Goal: Task Accomplishment & Management: Use online tool/utility

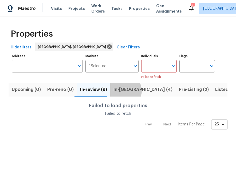
click at [122, 91] on span "In-reno (4)" at bounding box center [143, 89] width 59 height 7
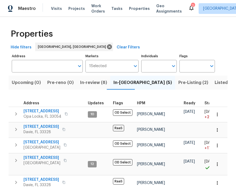
click at [94, 83] on span "In-review (8)" at bounding box center [93, 82] width 27 height 7
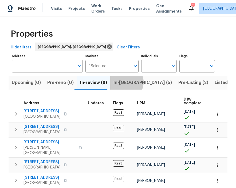
click at [123, 82] on span "In-reno (5)" at bounding box center [143, 82] width 59 height 7
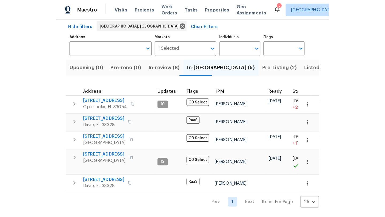
scroll to position [25, 0]
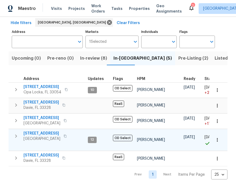
click at [47, 132] on span "[STREET_ADDRESS]" at bounding box center [42, 133] width 37 height 5
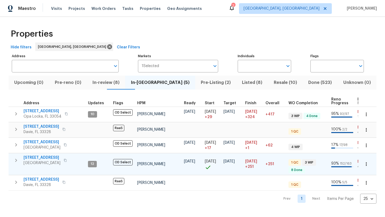
scroll to position [0, 0]
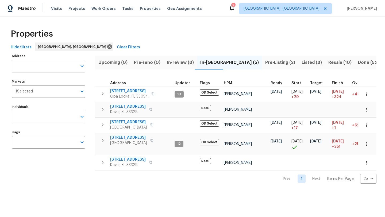
click at [109, 61] on span "Upcoming (0)" at bounding box center [112, 62] width 29 height 7
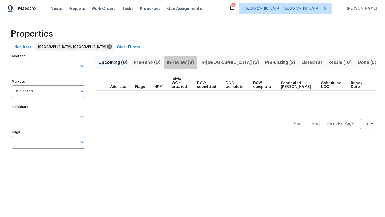
click at [180, 60] on span "In-review (8)" at bounding box center [180, 62] width 27 height 7
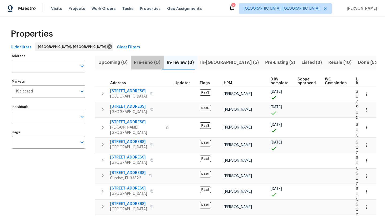
click at [148, 63] on span "Pre-reno (0)" at bounding box center [147, 62] width 26 height 7
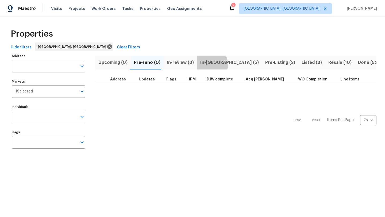
click at [207, 64] on span "In-reno (5)" at bounding box center [229, 62] width 59 height 7
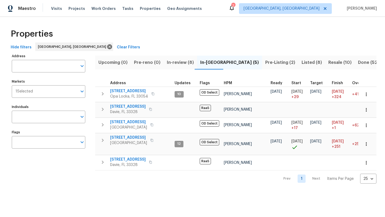
click at [236, 61] on span "Resale (10)" at bounding box center [339, 62] width 23 height 7
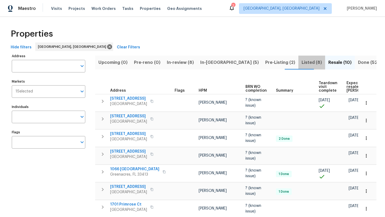
click at [236, 63] on span "Listed (8)" at bounding box center [311, 62] width 20 height 7
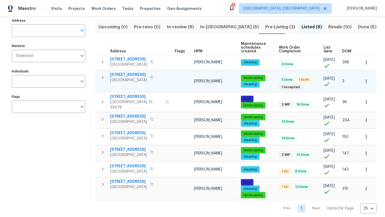
scroll to position [37, 0]
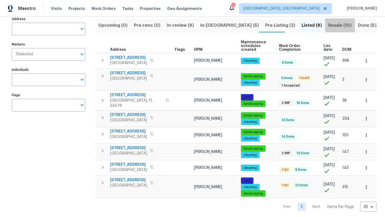
click at [236, 27] on span "Resale (10)" at bounding box center [339, 25] width 23 height 7
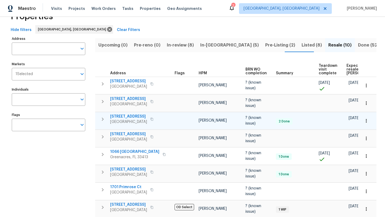
scroll to position [16, 0]
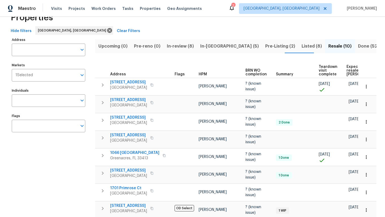
click at [236, 45] on span "Done (523)" at bounding box center [370, 45] width 24 height 7
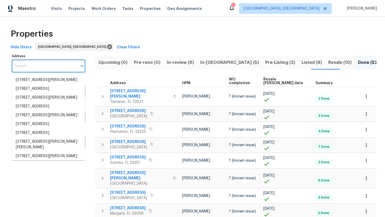
click at [47, 67] on input "Address" at bounding box center [44, 66] width 65 height 13
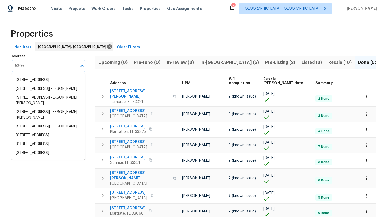
type input "5305 W"
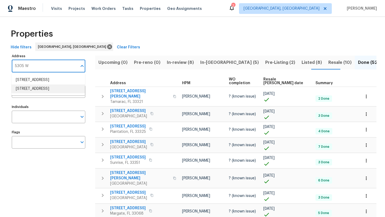
click at [43, 93] on li "5305 W Palm Cir Tamarac FL 33319" at bounding box center [47, 88] width 73 height 9
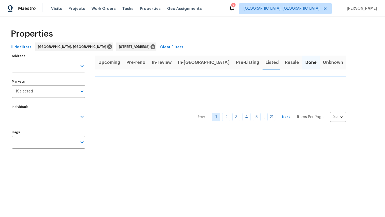
type input "5305 W Palm Cir Tamarac FL 33319"
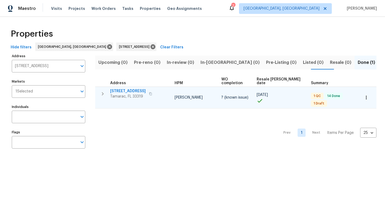
click at [126, 88] on span "[STREET_ADDRESS]" at bounding box center [128, 90] width 36 height 5
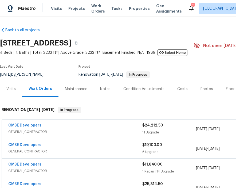
click at [106, 89] on div "Notes" at bounding box center [105, 88] width 10 height 5
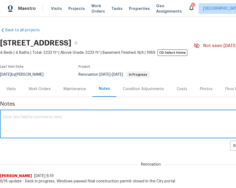
click at [45, 121] on textarea at bounding box center [151, 124] width 296 height 19
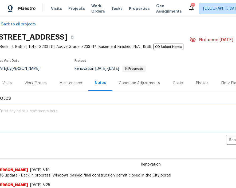
scroll to position [6, 0]
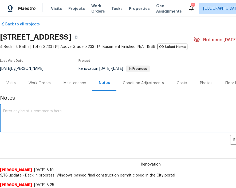
click at [18, 113] on textarea at bounding box center [151, 118] width 296 height 19
click at [3, 111] on textarea "Deck poured" at bounding box center [151, 118] width 296 height 19
click at [65, 112] on textarea "Update: Deck poured" at bounding box center [151, 118] width 296 height 19
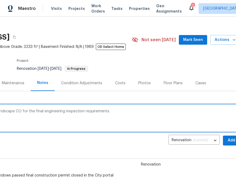
scroll to position [6, 66]
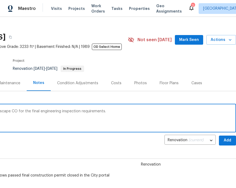
type textarea "Update: Deck poured, pending landscape CO for the final engineering inspection …"
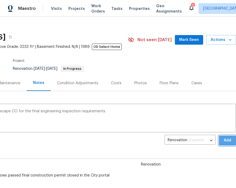
click at [223, 141] on button "Add" at bounding box center [227, 140] width 17 height 10
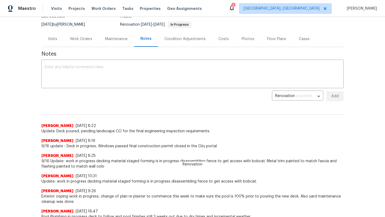
scroll to position [0, 0]
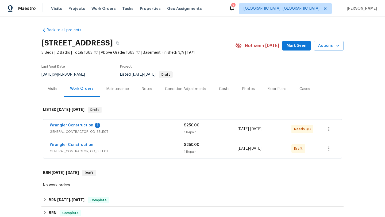
click at [155, 125] on div "Wrangler Construction 1" at bounding box center [117, 126] width 134 height 6
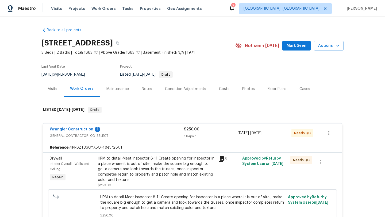
click at [156, 174] on div "HPM to detail-Meet inspector 8-11 Create opening for inspector in a place where…" at bounding box center [156, 169] width 117 height 27
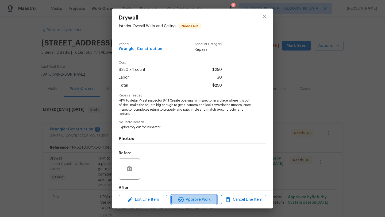
click at [187, 197] on span "Approve Work" at bounding box center [194, 199] width 42 height 7
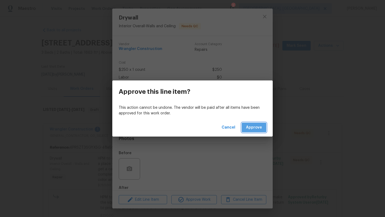
click at [261, 125] on span "Approve" at bounding box center [254, 127] width 16 height 7
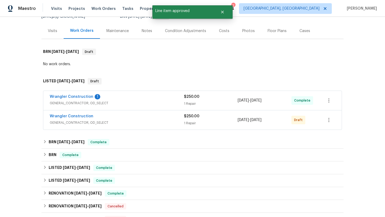
scroll to position [65, 0]
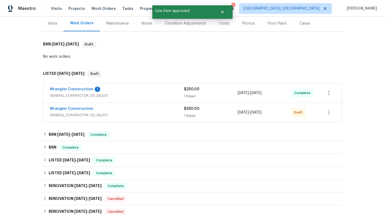
click at [152, 117] on span "GENERAL_CONTRACTOR, OD_SELECT" at bounding box center [117, 114] width 134 height 5
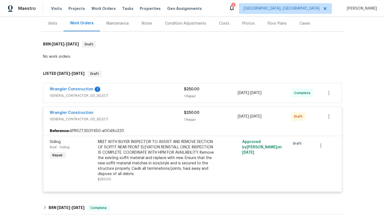
click at [148, 88] on div "Wrangler Construction 1" at bounding box center [117, 90] width 134 height 6
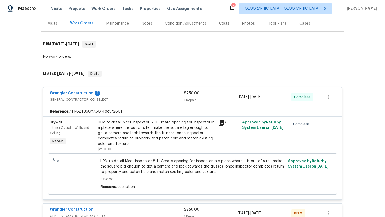
click at [155, 96] on div "Wrangler Construction 1" at bounding box center [117, 94] width 134 height 6
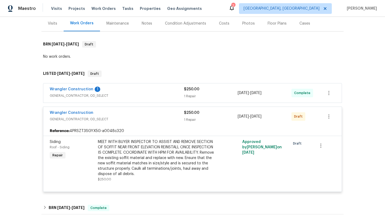
click at [149, 116] on div "Wrangler Construction" at bounding box center [117, 113] width 134 height 6
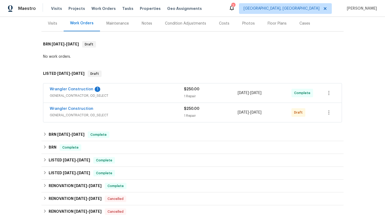
click at [151, 108] on div "Wrangler Construction" at bounding box center [117, 109] width 134 height 6
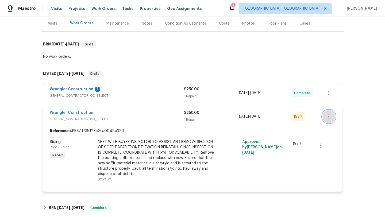
click at [328, 119] on icon "button" at bounding box center [328, 116] width 6 height 6
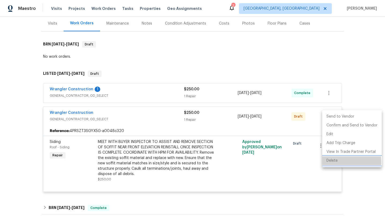
click at [332, 162] on li "Delete" at bounding box center [352, 160] width 60 height 9
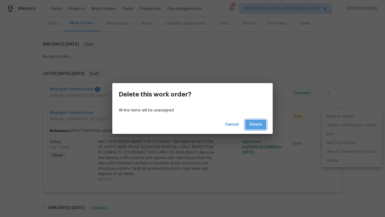
click at [261, 123] on span "Delete" at bounding box center [255, 124] width 13 height 7
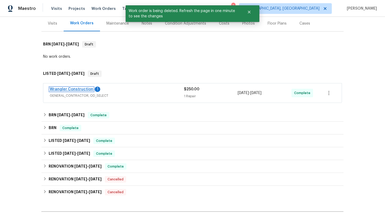
click at [66, 89] on link "Wrangler Construction" at bounding box center [72, 89] width 44 height 4
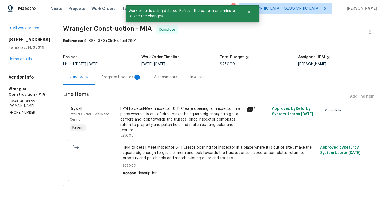
click at [114, 77] on div "Progress Updates 1" at bounding box center [122, 77] width 40 height 5
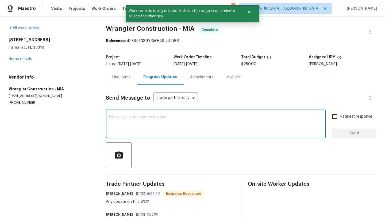
click at [153, 117] on textarea at bounding box center [215, 124] width 213 height 19
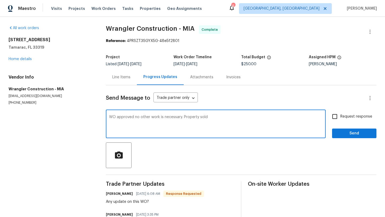
type textarea "WO approved no other work is necessary. Property sold"
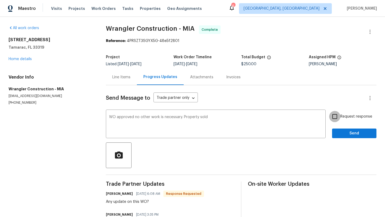
click at [335, 116] on input "Request response" at bounding box center [334, 116] width 11 height 11
checkbox input "true"
click at [337, 128] on div "Request response Send" at bounding box center [354, 124] width 44 height 27
click at [333, 131] on button "Send" at bounding box center [354, 134] width 44 height 10
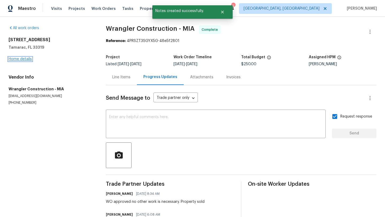
click at [19, 60] on link "Home details" at bounding box center [20, 59] width 23 height 4
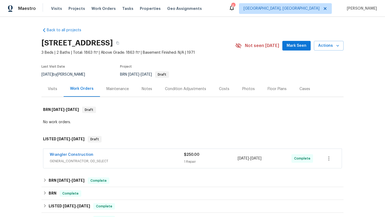
click at [309, 49] on button "Mark Seen" at bounding box center [296, 46] width 28 height 10
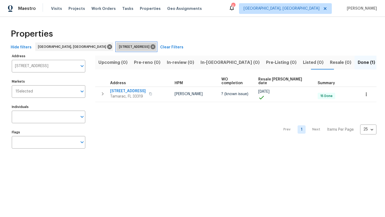
click at [119, 47] on span "[STREET_ADDRESS]" at bounding box center [135, 46] width 33 height 5
click at [150, 47] on icon at bounding box center [152, 46] width 5 height 5
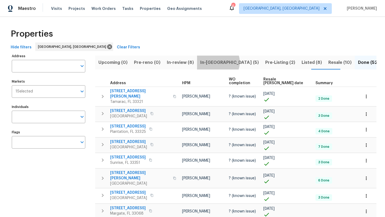
click at [214, 62] on span "In-reno (5)" at bounding box center [229, 62] width 59 height 7
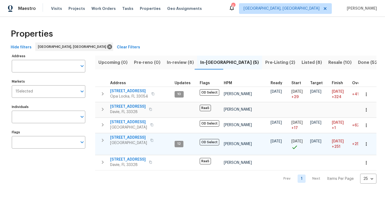
click at [125, 136] on span "20411 NW 4th St" at bounding box center [128, 137] width 37 height 5
click at [60, 10] on span "Visits" at bounding box center [56, 8] width 11 height 5
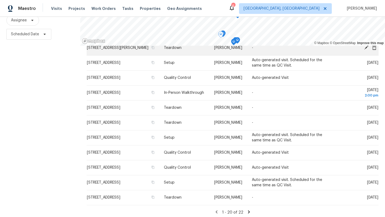
scroll to position [69, 0]
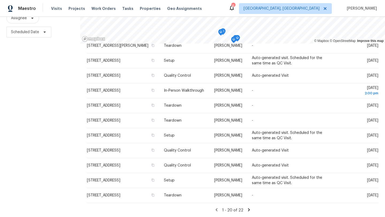
click at [248, 209] on icon at bounding box center [249, 209] width 2 height 3
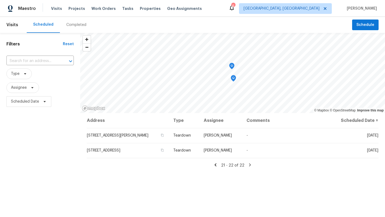
scroll to position [0, 0]
click at [216, 165] on icon at bounding box center [215, 164] width 2 height 3
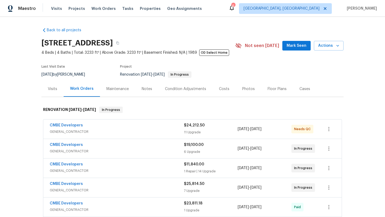
click at [298, 46] on span "Mark Seen" at bounding box center [296, 45] width 20 height 7
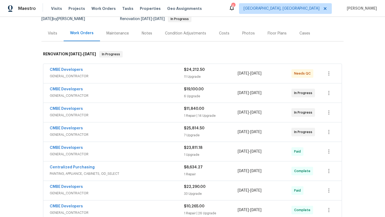
scroll to position [59, 0]
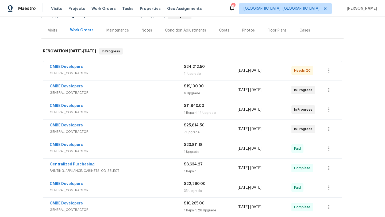
click at [130, 67] on div "CMBE Developers" at bounding box center [117, 67] width 134 height 6
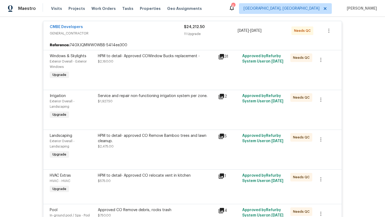
scroll to position [104, 0]
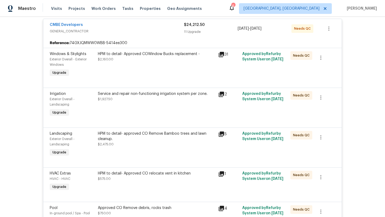
click at [157, 66] on div "HPM to detail- Approved COWindow Bucks replacement - $2,160.00" at bounding box center [156, 65] width 120 height 30
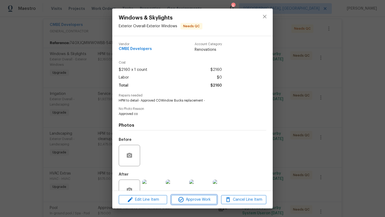
click at [192, 200] on span "Approve Work" at bounding box center [194, 199] width 42 height 7
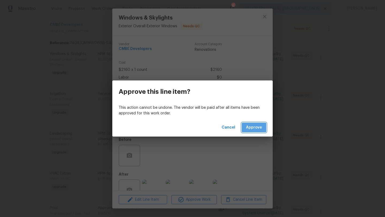
click at [251, 127] on span "Approve" at bounding box center [254, 127] width 16 height 7
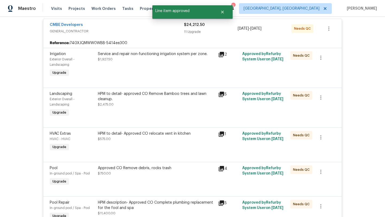
click at [152, 64] on div "Service and repair non-functioning irrigation system per zone. $1,927.50" at bounding box center [156, 65] width 120 height 30
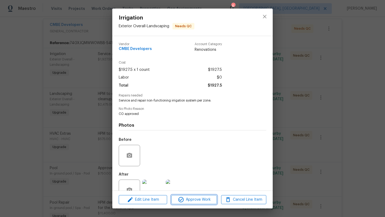
click at [195, 200] on span "Approve Work" at bounding box center [194, 199] width 42 height 7
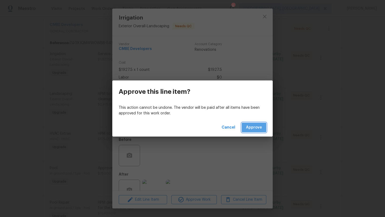
click at [255, 129] on span "Approve" at bounding box center [254, 127] width 16 height 7
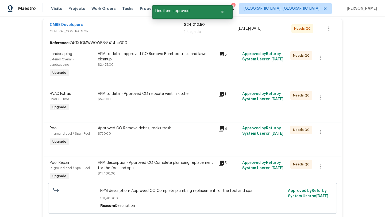
click at [161, 64] on div "HPM to detail- approved CO Remove Bamboo trees and lawn cleanup. $2,475.00" at bounding box center [156, 59] width 117 height 16
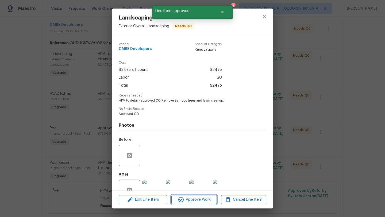
click at [192, 200] on span "Approve Work" at bounding box center [194, 199] width 42 height 7
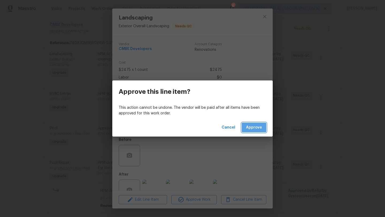
click at [256, 129] on span "Approve" at bounding box center [254, 127] width 16 height 7
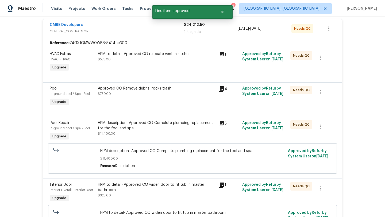
click at [161, 61] on div "HPM to detail- Approved CO relocate vent in kitchen $575.00" at bounding box center [156, 56] width 117 height 11
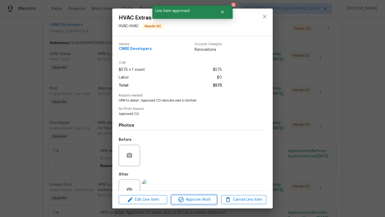
click at [191, 202] on span "Approve Work" at bounding box center [194, 199] width 42 height 7
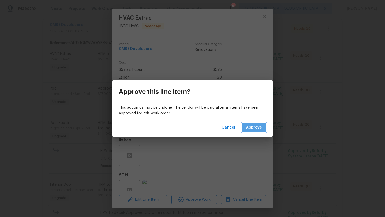
click at [255, 125] on span "Approve" at bounding box center [254, 127] width 16 height 7
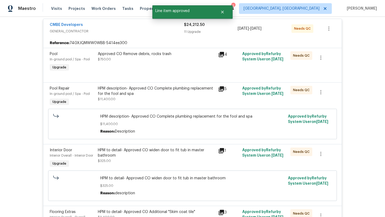
click at [184, 59] on div "Approved CO Remove debris, rocks trash $750.00" at bounding box center [156, 56] width 117 height 11
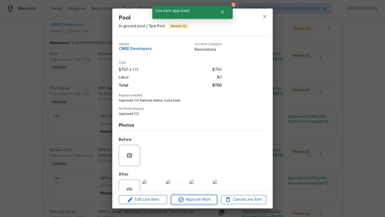
click at [201, 200] on span "Approve Work" at bounding box center [194, 199] width 42 height 7
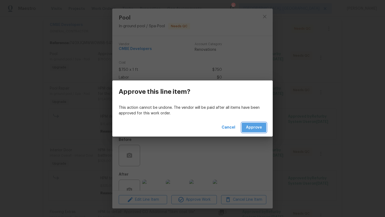
click at [254, 129] on span "Approve" at bounding box center [254, 127] width 16 height 7
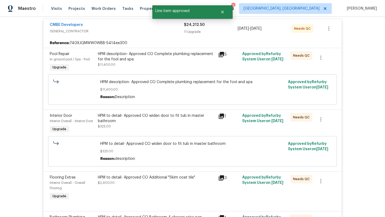
click at [175, 63] on div "HPM description- Approved CO Complete plumbing replacement for the fool and spa…" at bounding box center [156, 59] width 117 height 16
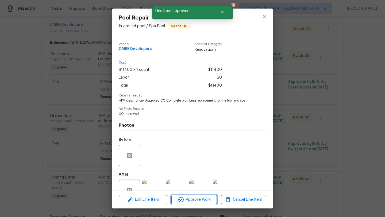
click at [197, 199] on span "Approve Work" at bounding box center [194, 199] width 42 height 7
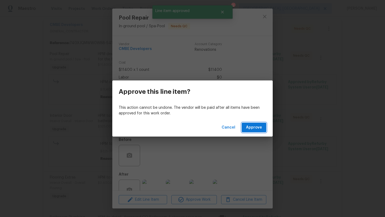
click at [256, 126] on span "Approve" at bounding box center [254, 127] width 16 height 7
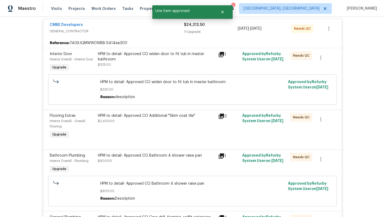
click at [171, 123] on div "HPM to detail- Approved CO Additional "Skim coat tile" $2,400.00" at bounding box center [156, 118] width 117 height 11
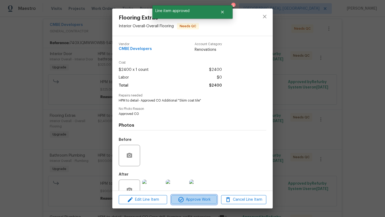
click at [201, 202] on span "Approve Work" at bounding box center [194, 199] width 42 height 7
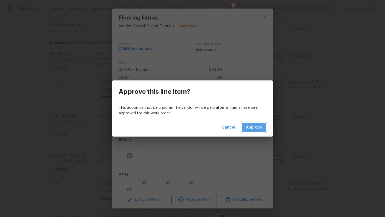
click at [251, 127] on span "Approve" at bounding box center [254, 127] width 16 height 7
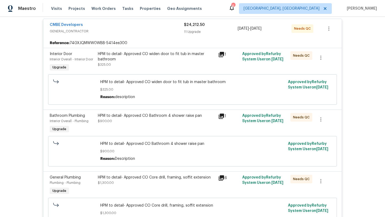
click at [174, 59] on div "HPM to detail- Approved CO widen door to fit tub in master bathroom" at bounding box center [156, 56] width 117 height 11
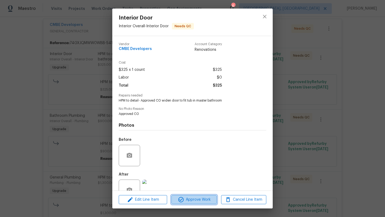
click at [187, 200] on span "Approve Work" at bounding box center [194, 199] width 42 height 7
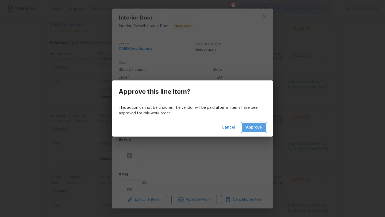
click at [256, 127] on span "Approve" at bounding box center [254, 127] width 16 height 7
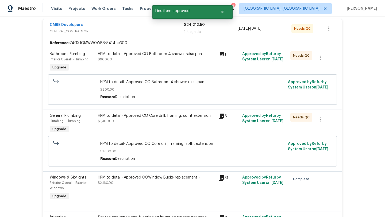
click at [159, 56] on div "HPM to detail- Approved CO Bathroom 4 shower raise pan" at bounding box center [156, 53] width 117 height 5
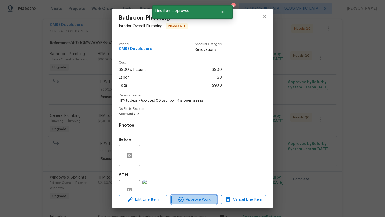
click at [197, 202] on span "Approve Work" at bounding box center [194, 199] width 42 height 7
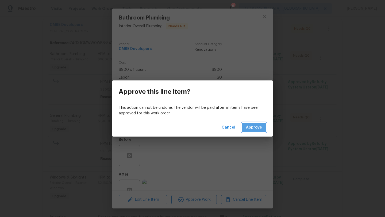
click at [261, 130] on span "Approve" at bounding box center [254, 127] width 16 height 7
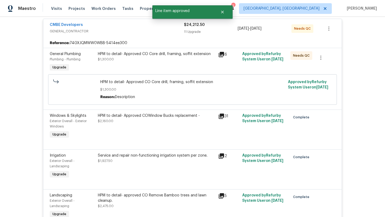
click at [172, 60] on div "HPM to detail- Approved CO Core drill, framing, soffit extension $1,300.00" at bounding box center [156, 56] width 117 height 11
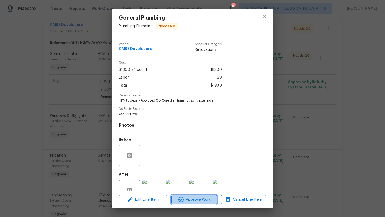
click at [194, 201] on span "Approve Work" at bounding box center [194, 199] width 42 height 7
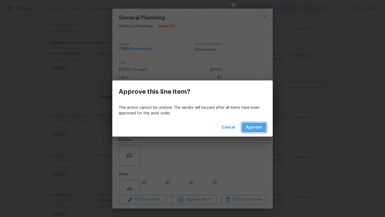
click at [254, 126] on span "Approve" at bounding box center [254, 127] width 16 height 7
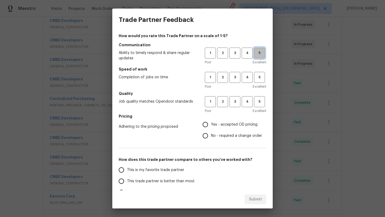
click at [259, 57] on button "5" at bounding box center [259, 53] width 11 height 11
click at [264, 76] on span "5" at bounding box center [259, 77] width 10 height 6
click at [262, 102] on span "5" at bounding box center [259, 102] width 10 height 6
click at [211, 133] on input "No - required a change order" at bounding box center [205, 135] width 11 height 11
radio input "true"
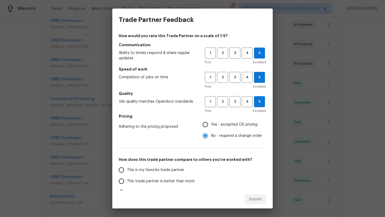
click at [203, 127] on input "Yes - accepted OD pricing" at bounding box center [205, 124] width 11 height 11
radio input "true"
click at [122, 181] on input "This trade partner is better than most" at bounding box center [121, 181] width 11 height 11
click at [255, 195] on button "Submit" at bounding box center [256, 200] width 22 height 10
radio input "true"
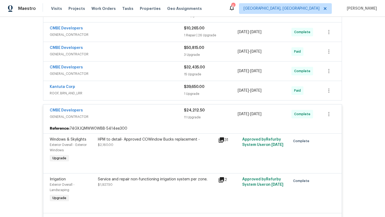
scroll to position [210, 0]
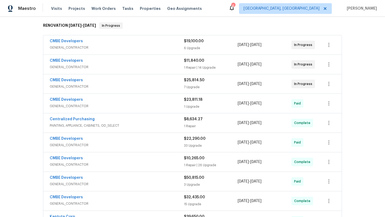
scroll to position [83, 0]
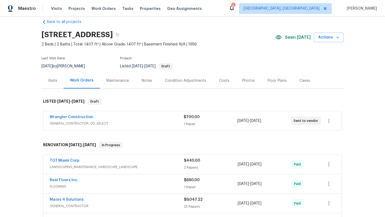
scroll to position [12, 0]
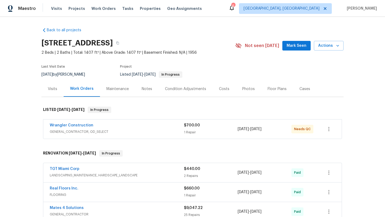
click at [148, 128] on div "Wrangler Construction" at bounding box center [117, 126] width 134 height 6
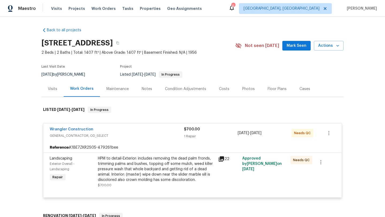
click at [175, 168] on div "HPM to detail-Exterior: includes removing the dead palm fronds, trimming palms …" at bounding box center [156, 169] width 117 height 27
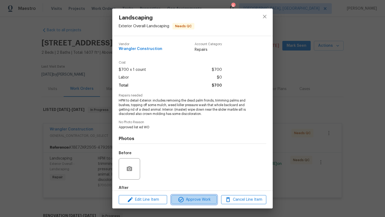
click at [193, 200] on span "Approve Work" at bounding box center [194, 199] width 42 height 7
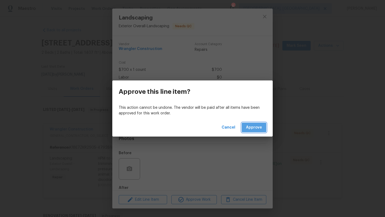
click at [253, 126] on span "Approve" at bounding box center [254, 127] width 16 height 7
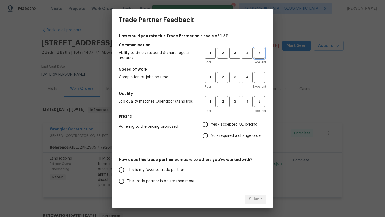
click at [257, 52] on span "5" at bounding box center [259, 53] width 10 height 6
click at [261, 77] on span "5" at bounding box center [259, 77] width 10 height 6
click at [258, 98] on button "5" at bounding box center [259, 101] width 11 height 11
click at [208, 134] on input "No - required a change order" at bounding box center [205, 135] width 11 height 11
radio input "true"
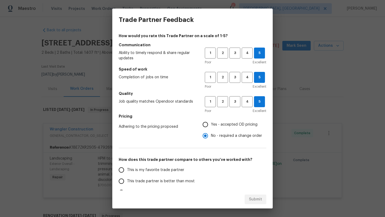
click at [133, 178] on label "This trade partner is better than most" at bounding box center [158, 181] width 84 height 11
click at [127, 178] on input "This trade partner is better than most" at bounding box center [121, 181] width 11 height 11
click at [251, 197] on span "Submit" at bounding box center [255, 199] width 13 height 7
radio input "true"
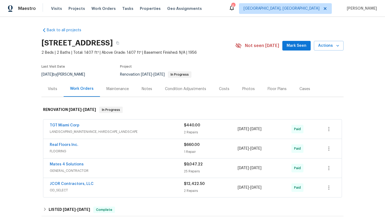
click at [294, 48] on span "Mark Seen" at bounding box center [296, 45] width 20 height 7
